Goal: Navigation & Orientation: Find specific page/section

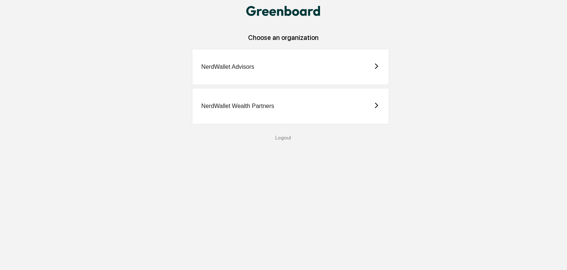
click at [237, 72] on div "NerdWallet Advisors" at bounding box center [290, 67] width 197 height 36
click at [261, 69] on div "NerdWallet Advisors" at bounding box center [290, 67] width 197 height 36
